Goal: Information Seeking & Learning: Learn about a topic

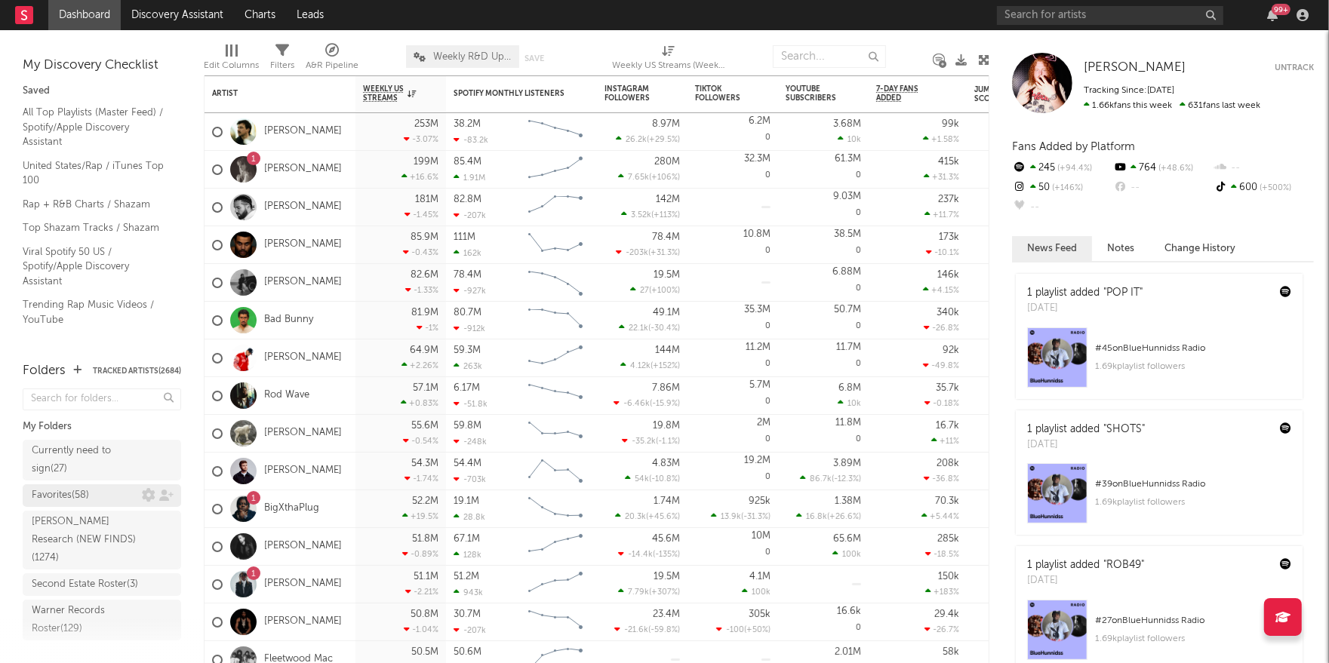
click at [93, 496] on div "Favorites ( 58 )" at bounding box center [87, 496] width 110 height 18
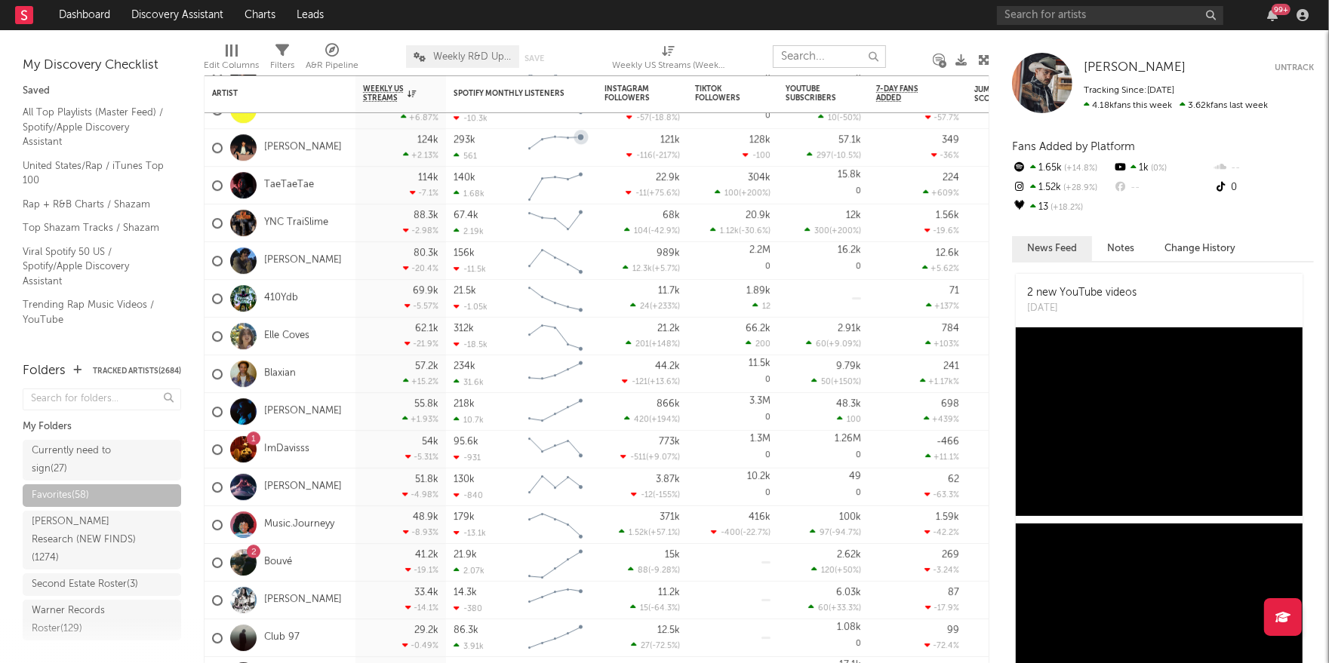
click at [833, 57] on input "text" at bounding box center [829, 56] width 113 height 23
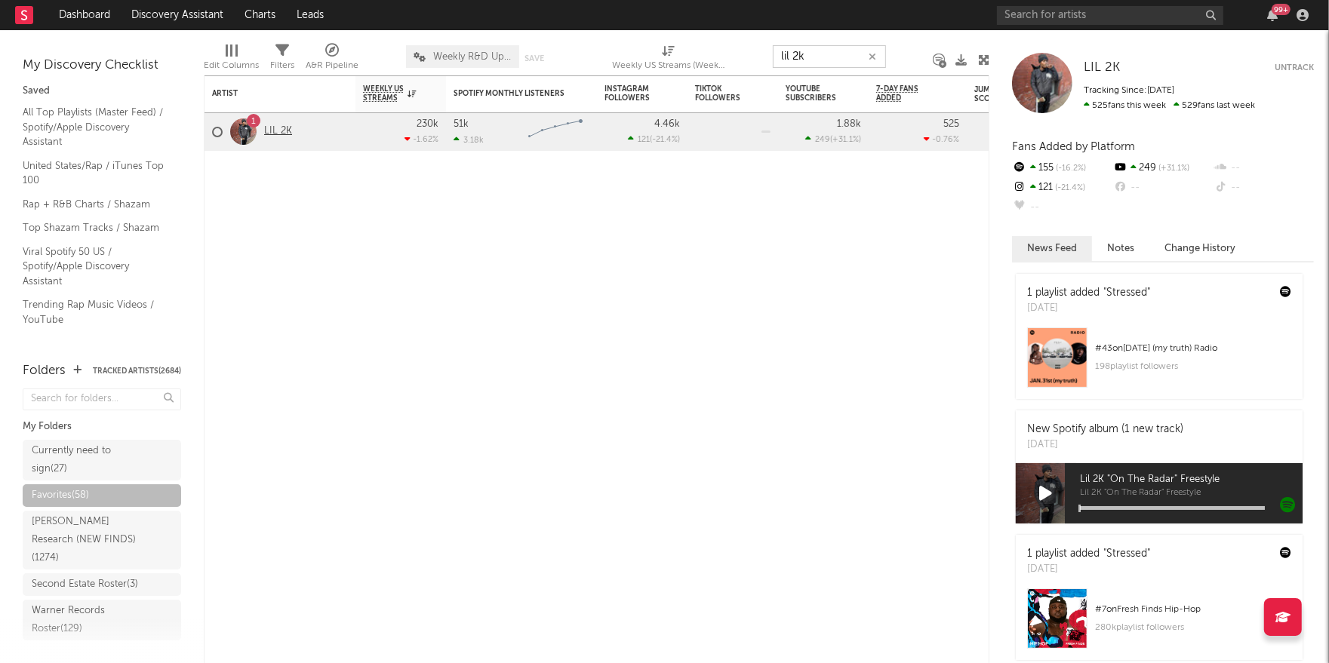
type input "lil 2k"
click at [280, 134] on link "LIL 2K" at bounding box center [278, 131] width 28 height 13
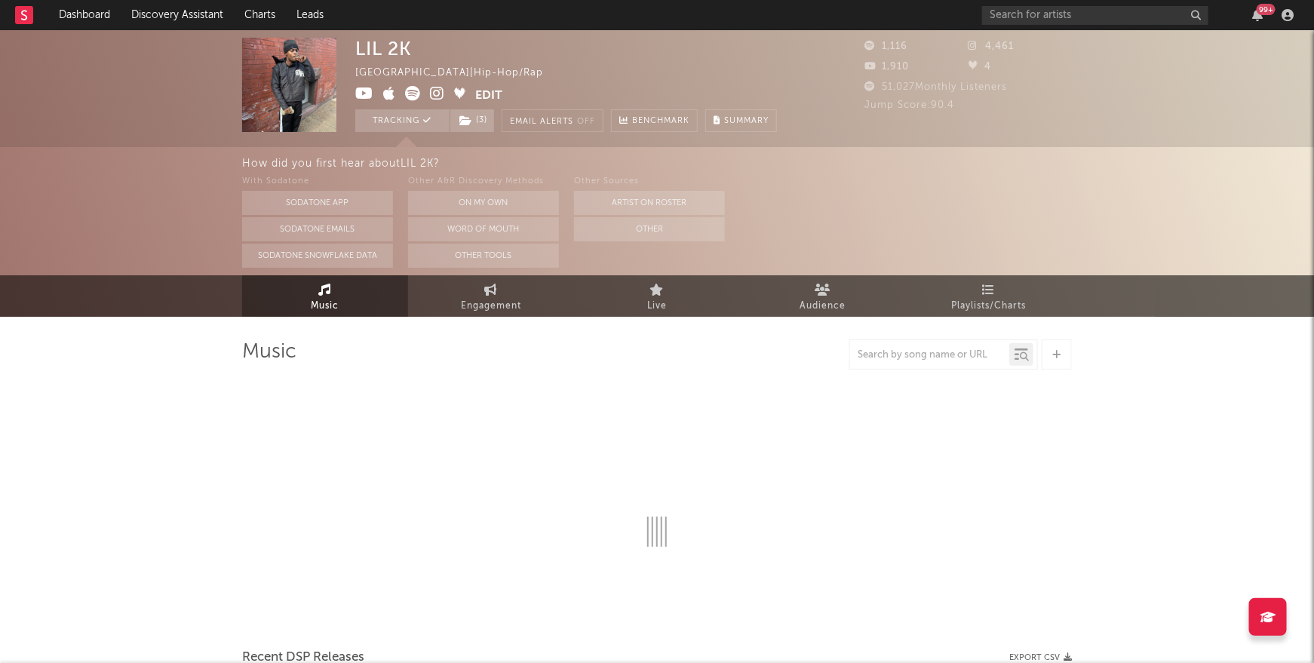
select select "6m"
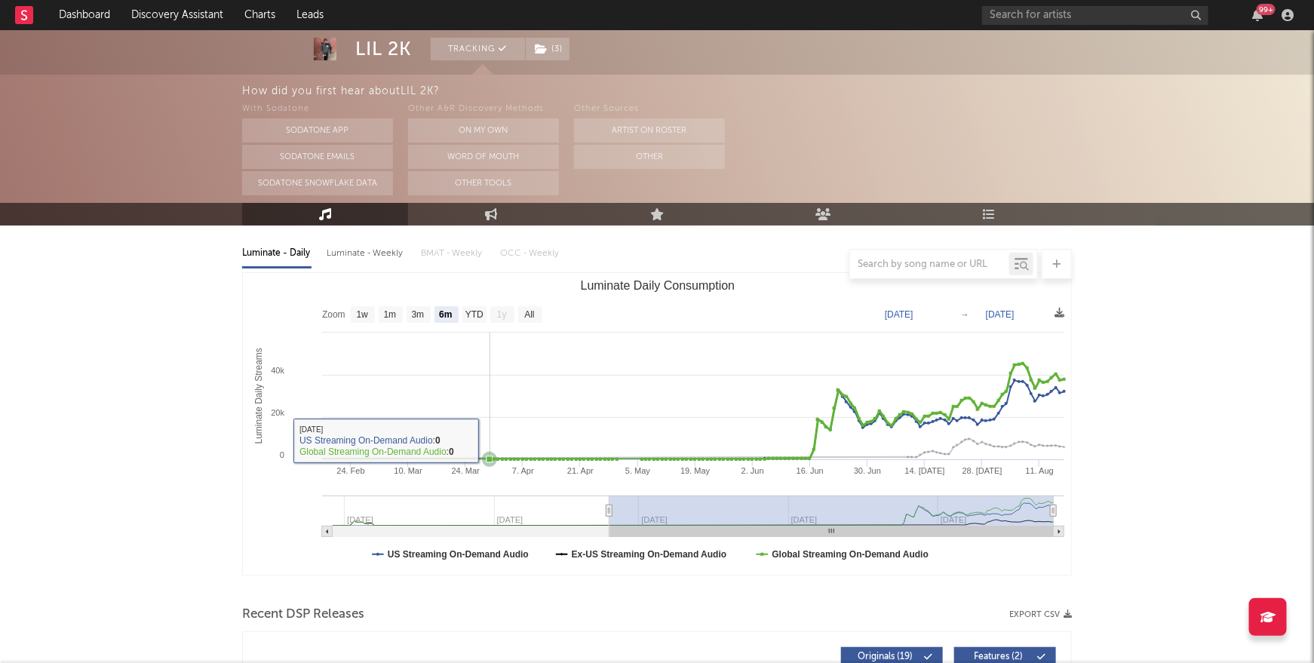
scroll to position [132, 0]
